Goal: Book appointment/travel/reservation

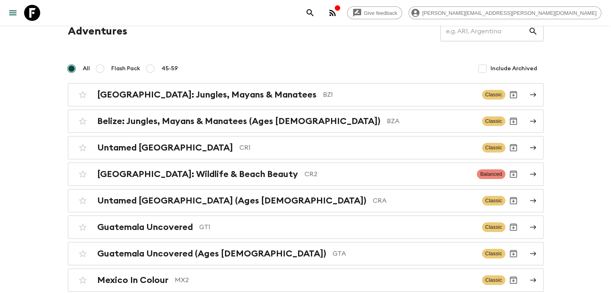
scroll to position [80, 0]
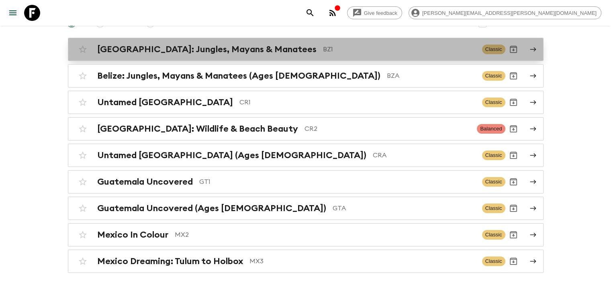
click at [161, 54] on h2 "[GEOGRAPHIC_DATA]: Jungles, Mayans & Manatees" at bounding box center [206, 49] width 219 height 10
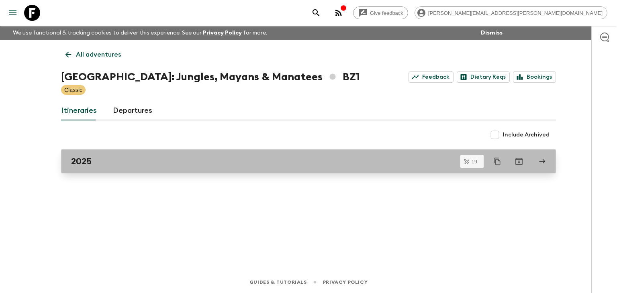
click at [186, 167] on link "2025" at bounding box center [308, 161] width 495 height 24
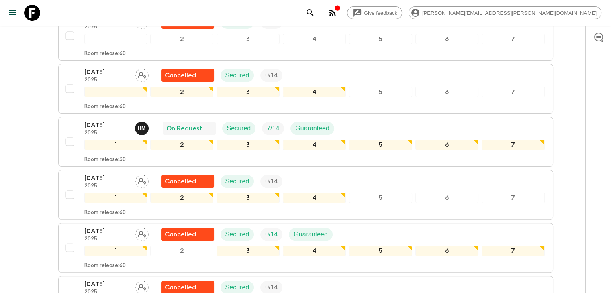
scroll to position [186, 0]
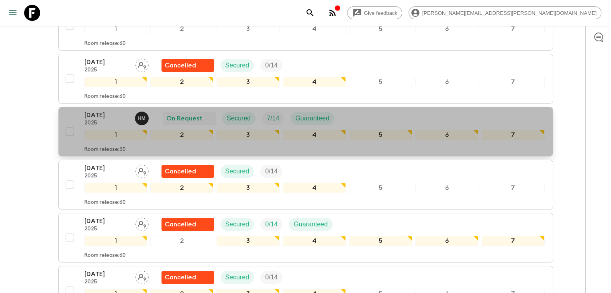
click at [79, 110] on div "[DATE] 2025 H M On Request Secured 7 / 14 Guaranteed 1 2 3 4 5 6 7 Room release…" at bounding box center [303, 131] width 483 height 43
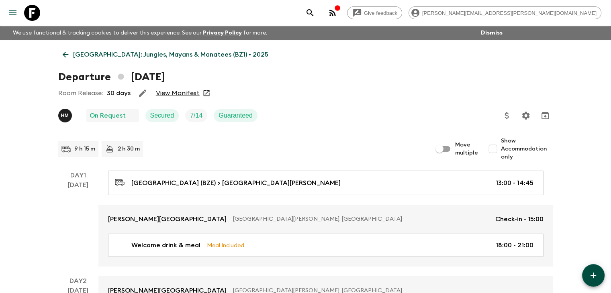
click at [173, 92] on link "View Manifest" at bounding box center [178, 93] width 44 height 8
click at [65, 53] on icon at bounding box center [65, 54] width 9 height 9
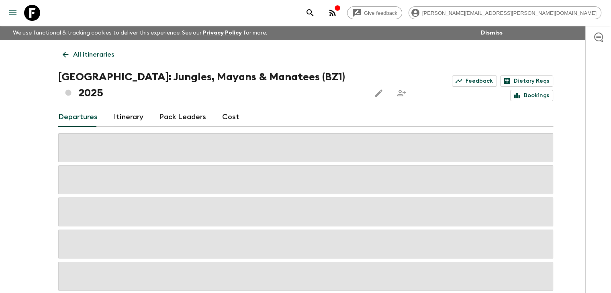
scroll to position [26, 0]
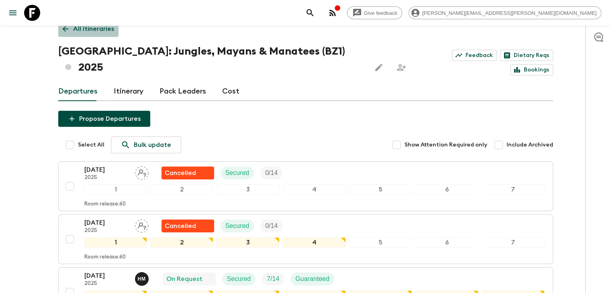
click at [63, 33] on icon at bounding box center [65, 28] width 9 height 9
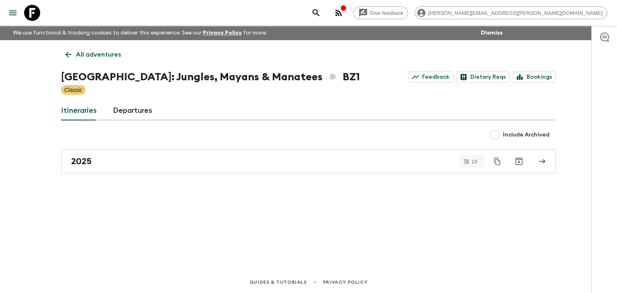
click at [69, 49] on link "All adventures" at bounding box center [93, 55] width 64 height 16
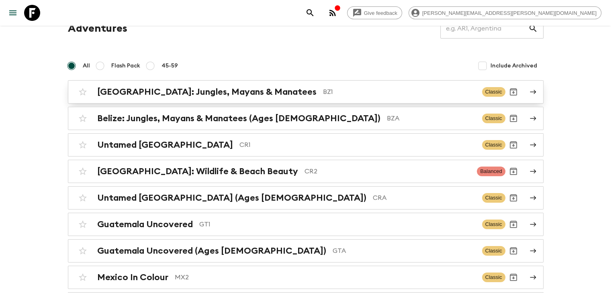
scroll to position [103, 0]
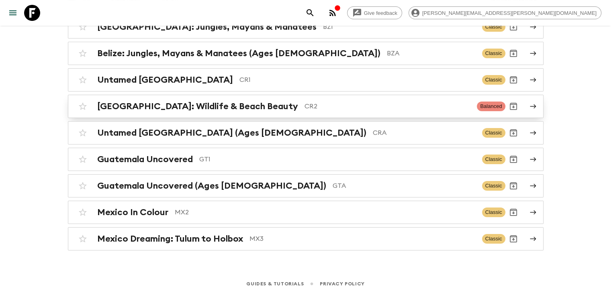
click at [224, 104] on h2 "[GEOGRAPHIC_DATA]: Wildlife & Beach Beauty" at bounding box center [197, 106] width 201 height 10
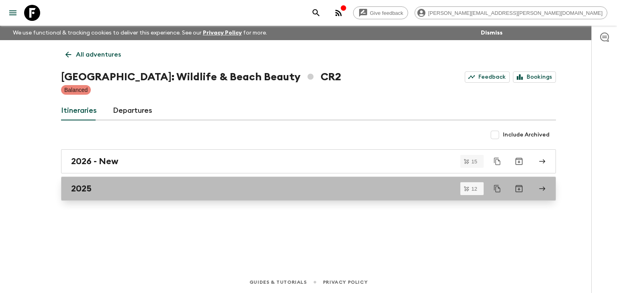
click at [162, 181] on link "2025" at bounding box center [308, 189] width 495 height 24
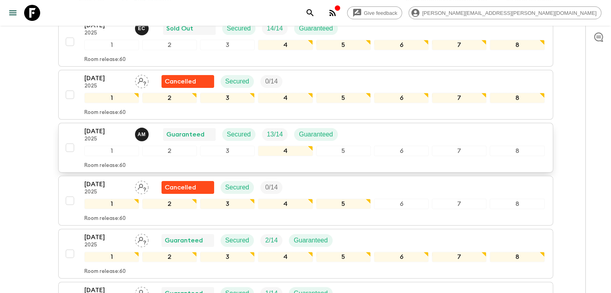
scroll to position [106, 0]
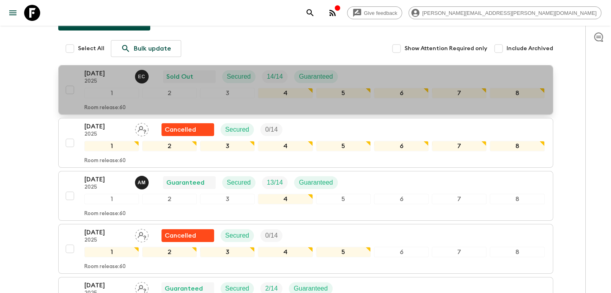
click at [124, 79] on p "2025" at bounding box center [106, 81] width 44 height 6
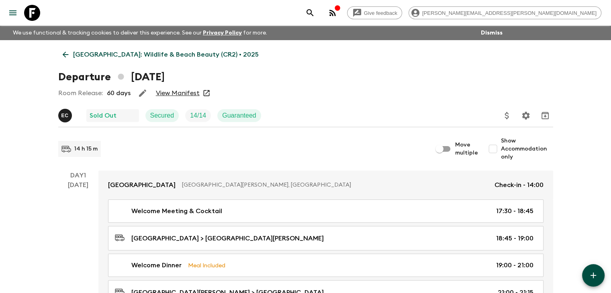
click at [179, 94] on link "View Manifest" at bounding box center [178, 93] width 44 height 8
